Goal: Check status: Check status

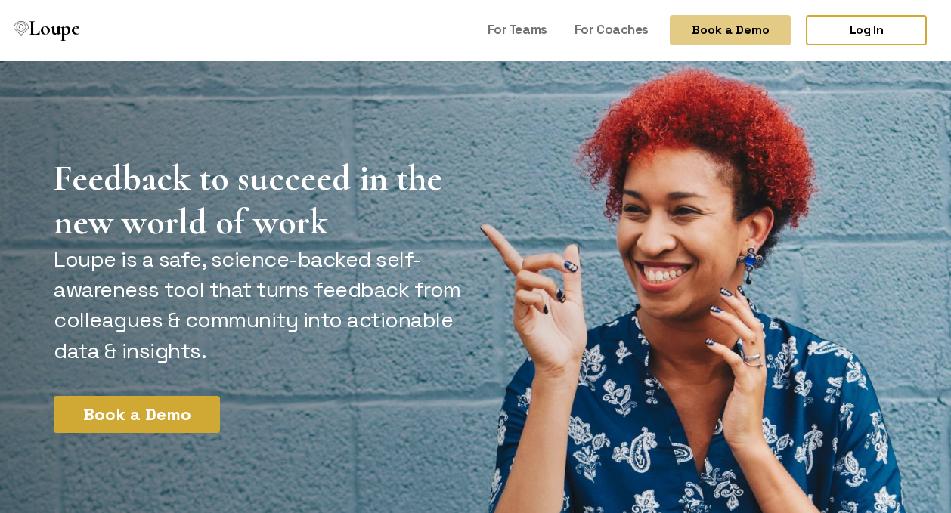
scroll to position [2, 0]
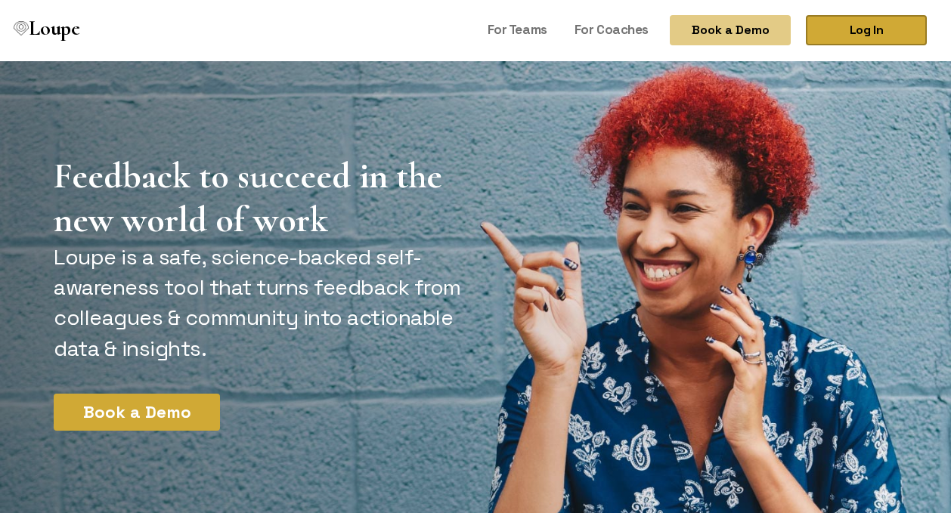
click at [870, 23] on link "Log In" at bounding box center [865, 30] width 121 height 30
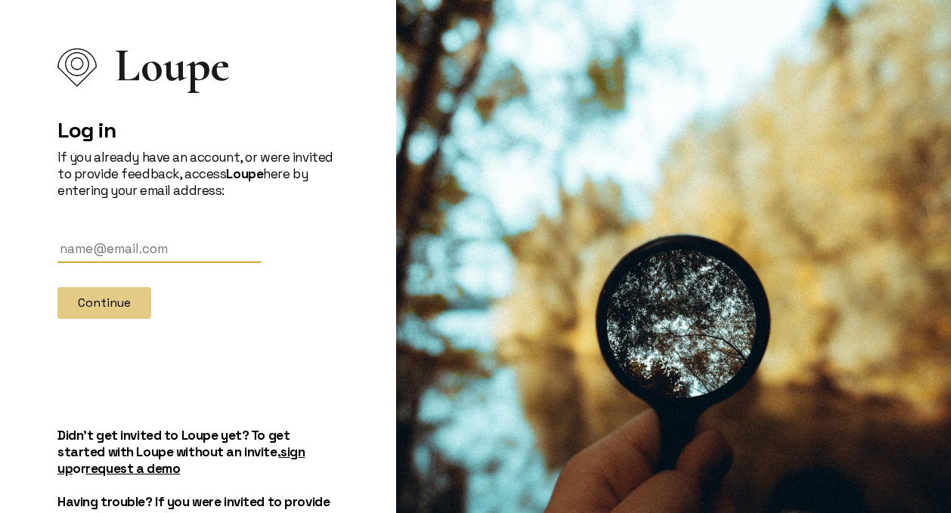
click at [114, 246] on input "text" at bounding box center [159, 249] width 204 height 28
type input "[EMAIL_ADDRESS][DOMAIN_NAME]"
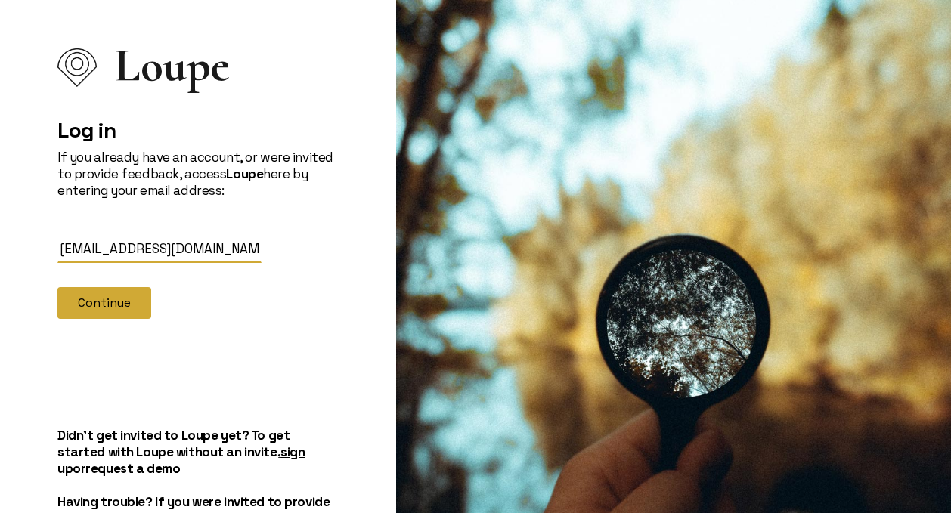
click at [96, 301] on button "Continue" at bounding box center [104, 303] width 94 height 32
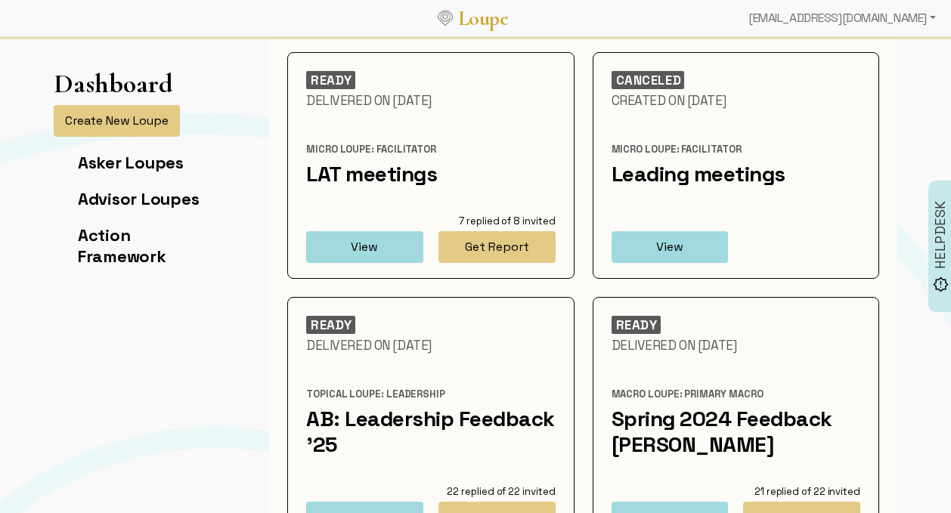
scroll to position [100, 0]
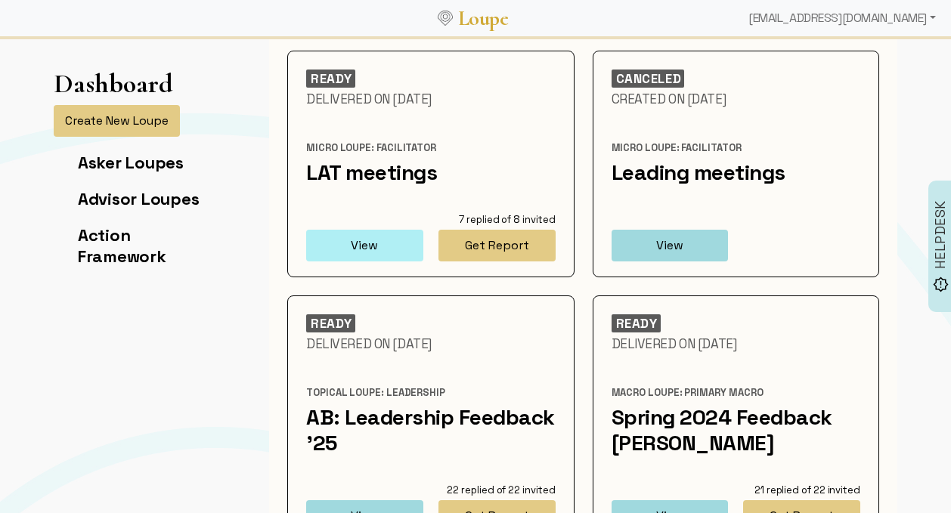
click at [363, 243] on button "View" at bounding box center [364, 246] width 117 height 32
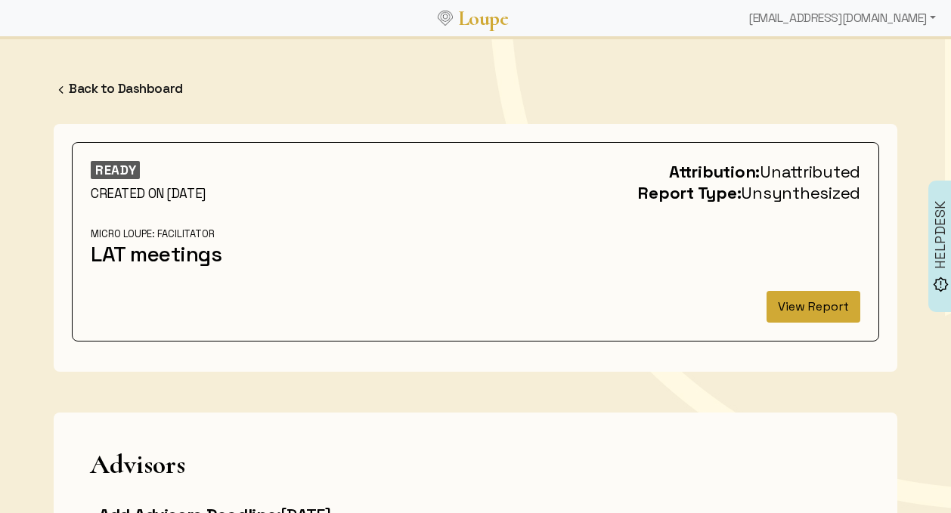
click at [790, 305] on button "View Report" at bounding box center [813, 307] width 94 height 32
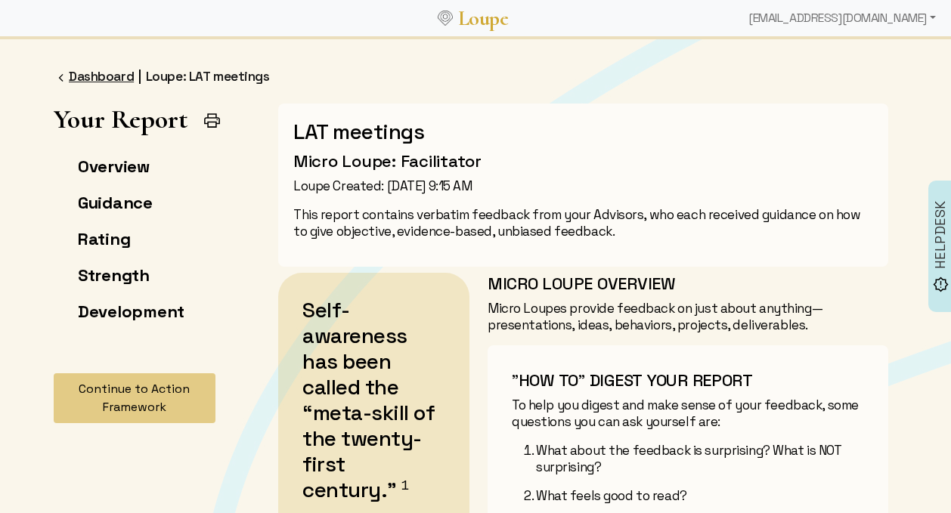
click at [72, 73] on link "Dashboard" at bounding box center [101, 76] width 65 height 17
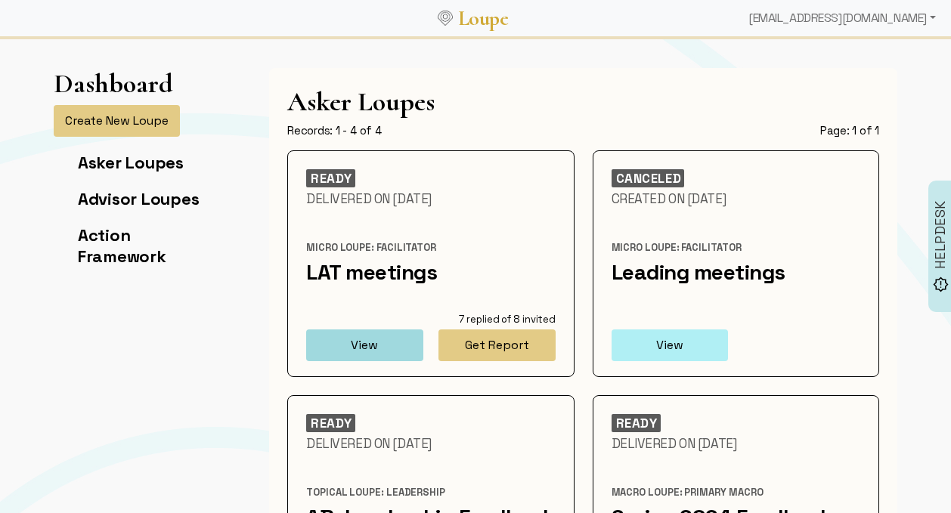
click at [663, 342] on button "View" at bounding box center [669, 345] width 117 height 32
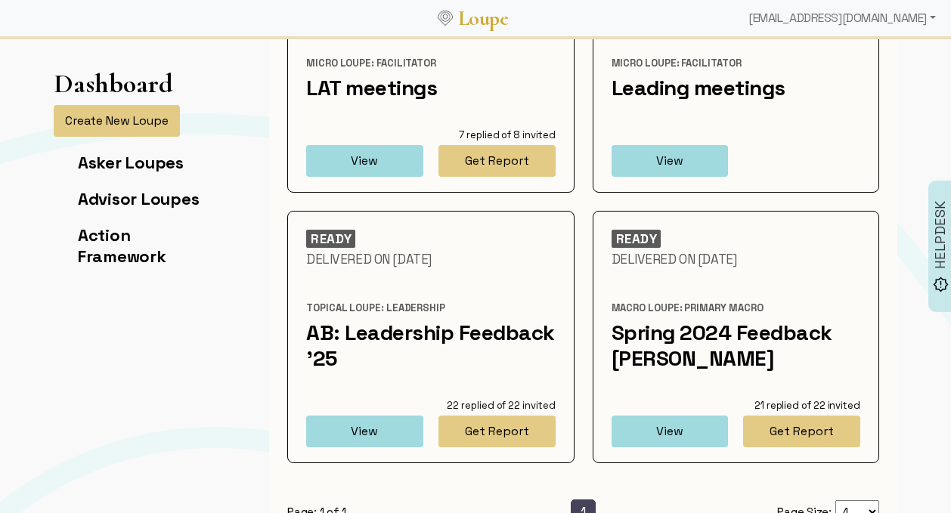
scroll to position [224, 0]
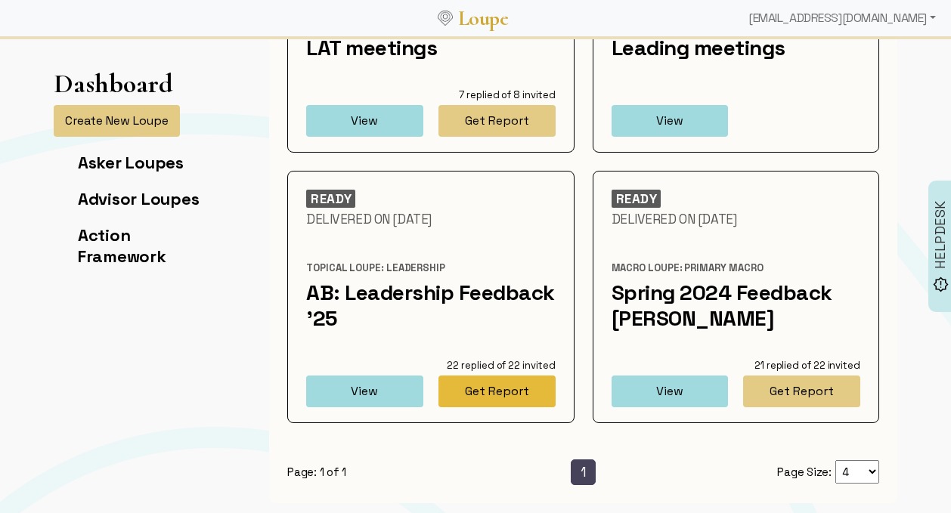
click at [489, 392] on button "Get Report" at bounding box center [496, 392] width 117 height 32
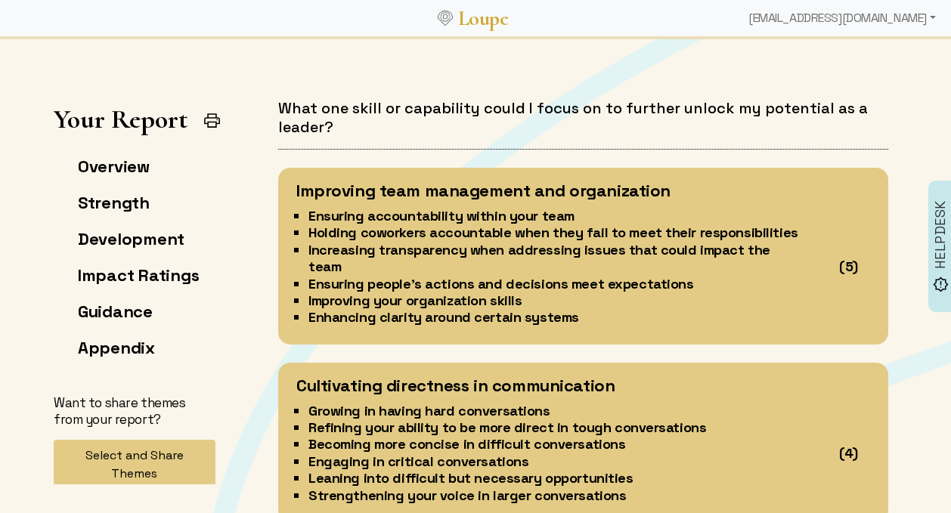
scroll to position [6290, 0]
